Goal: Transaction & Acquisition: Register for event/course

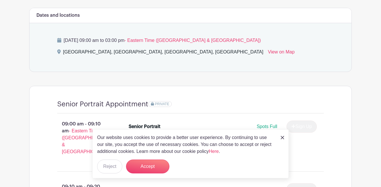
scroll to position [314, 0]
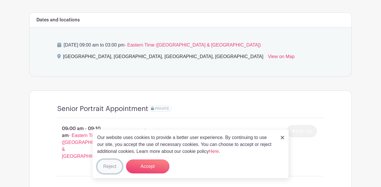
click at [117, 165] on button "Reject" at bounding box center [109, 167] width 25 height 14
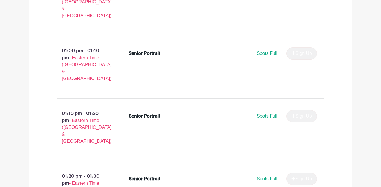
scroll to position [1894, 0]
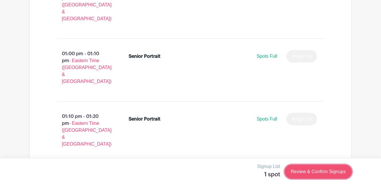
click at [329, 169] on link "Review & Confirm Signups" at bounding box center [318, 172] width 67 height 14
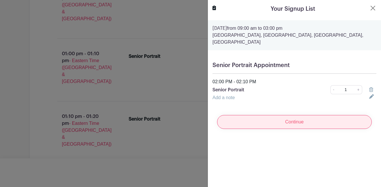
click at [288, 126] on input "Continue" at bounding box center [294, 122] width 155 height 14
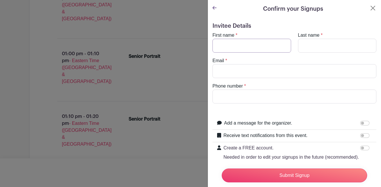
click at [240, 48] on input "First name" at bounding box center [251, 46] width 79 height 14
type input "[PERSON_NAME]"
click at [308, 46] on input "Last name" at bounding box center [337, 46] width 79 height 14
type input "[PERSON_NAME]"
click at [310, 67] on input "Email" at bounding box center [294, 71] width 164 height 14
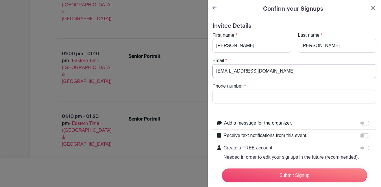
type input "[EMAIL_ADDRESS][DOMAIN_NAME]"
click at [325, 100] on input "Phone number" at bounding box center [294, 97] width 164 height 14
type input "8"
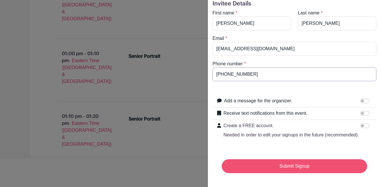
type input "[PHONE_NUMBER]"
click at [314, 165] on input "Submit Signup" at bounding box center [294, 166] width 145 height 14
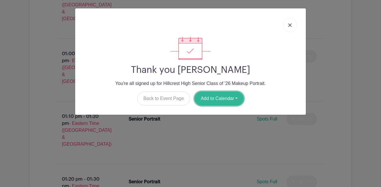
click at [228, 94] on button "Add to Calendar" at bounding box center [218, 99] width 49 height 14
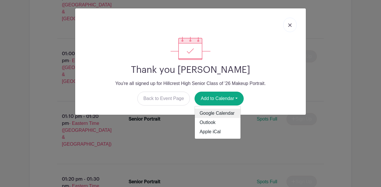
click at [224, 112] on link "Google Calendar" at bounding box center [218, 113] width 46 height 9
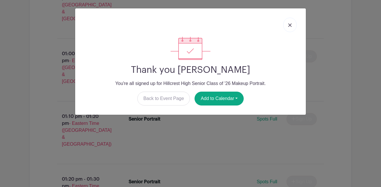
click at [293, 20] on link at bounding box center [289, 25] width 13 height 14
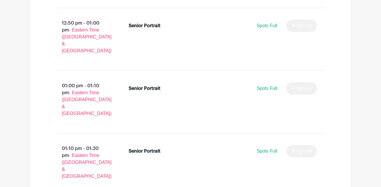
scroll to position [1859, 0]
